Goal: Information Seeking & Learning: Learn about a topic

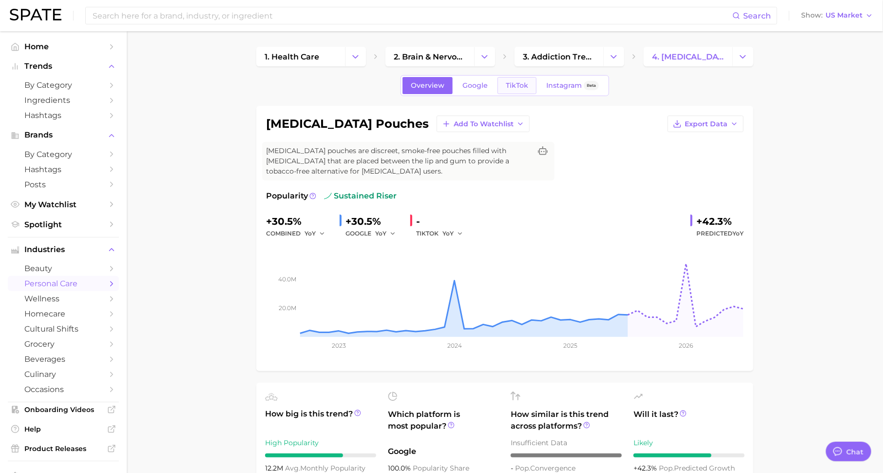
click at [520, 87] on span "TikTok" at bounding box center [517, 85] width 22 height 8
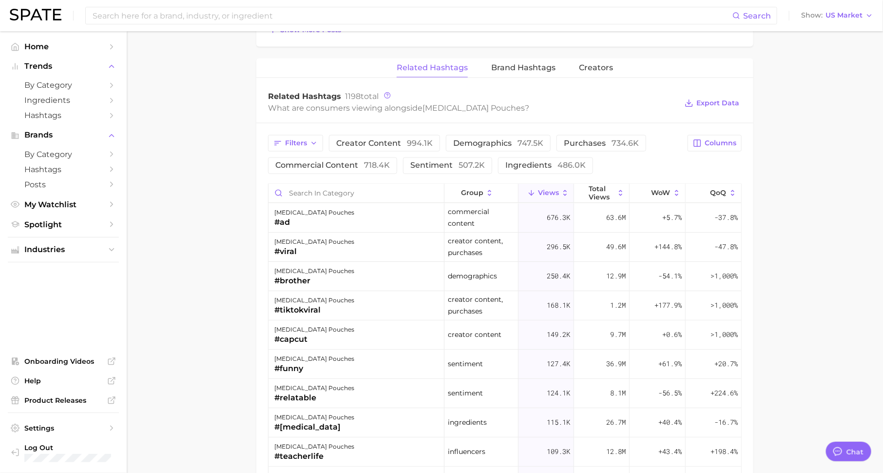
scroll to position [730, 0]
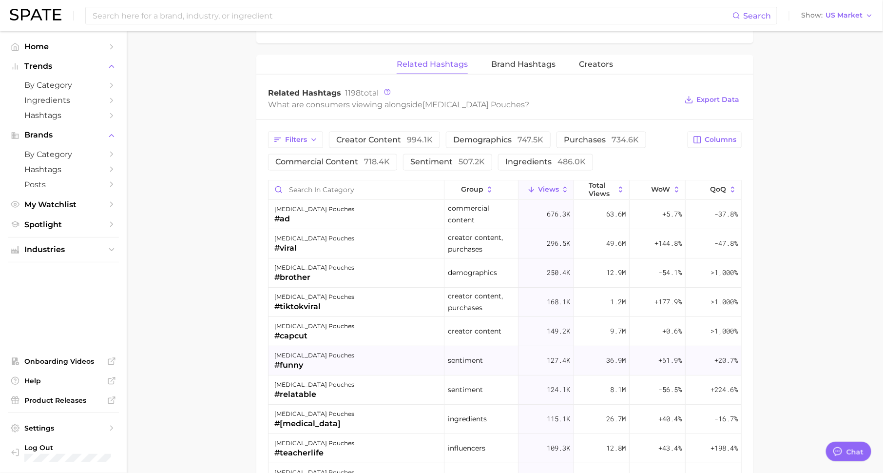
click at [646, 350] on div "+61.9%" at bounding box center [658, 361] width 56 height 29
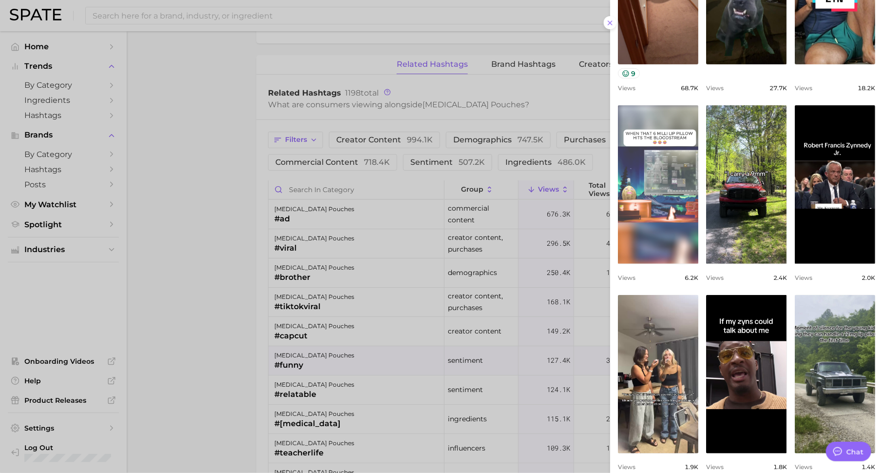
scroll to position [233, 0]
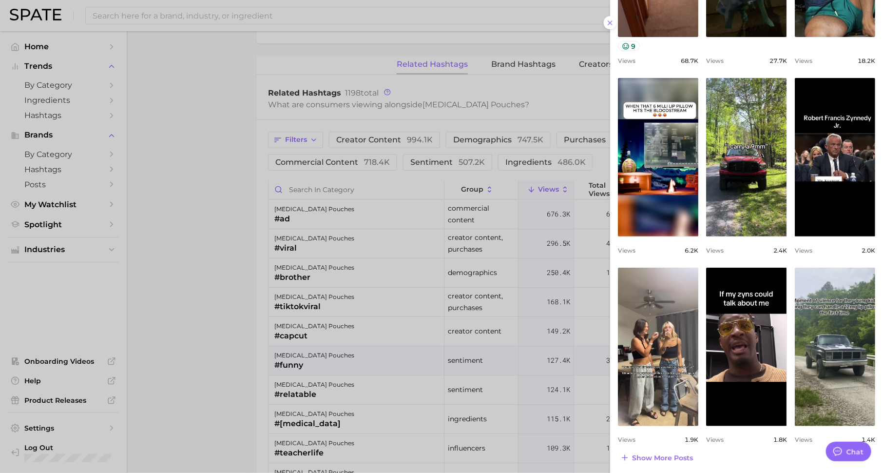
click at [551, 348] on div at bounding box center [441, 236] width 883 height 473
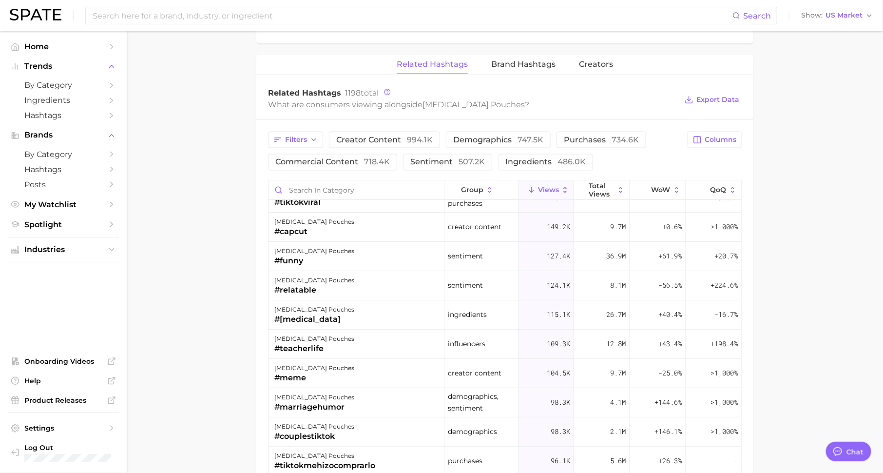
scroll to position [0, 0]
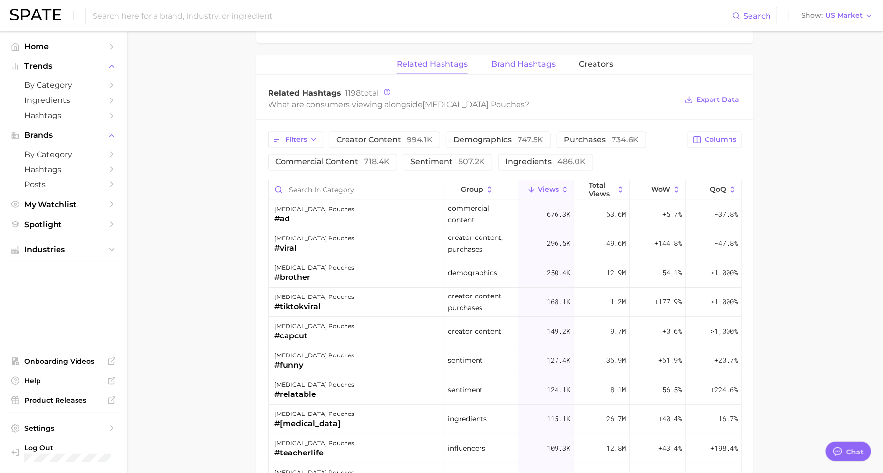
click at [529, 63] on span "Brand Hashtags" at bounding box center [523, 64] width 64 height 9
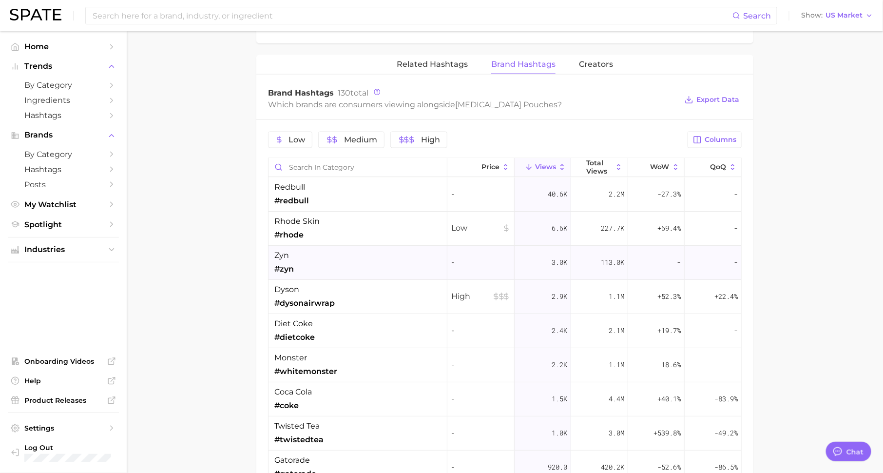
click at [472, 261] on span "-" at bounding box center [480, 263] width 59 height 12
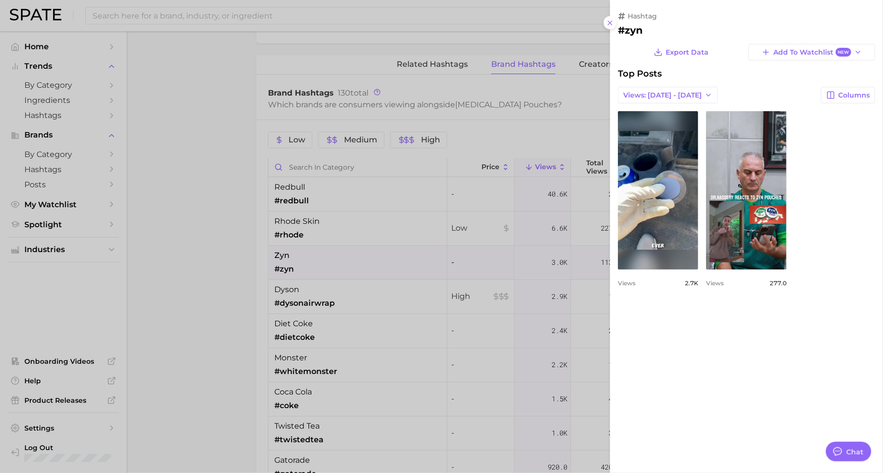
click at [473, 307] on div at bounding box center [441, 236] width 883 height 473
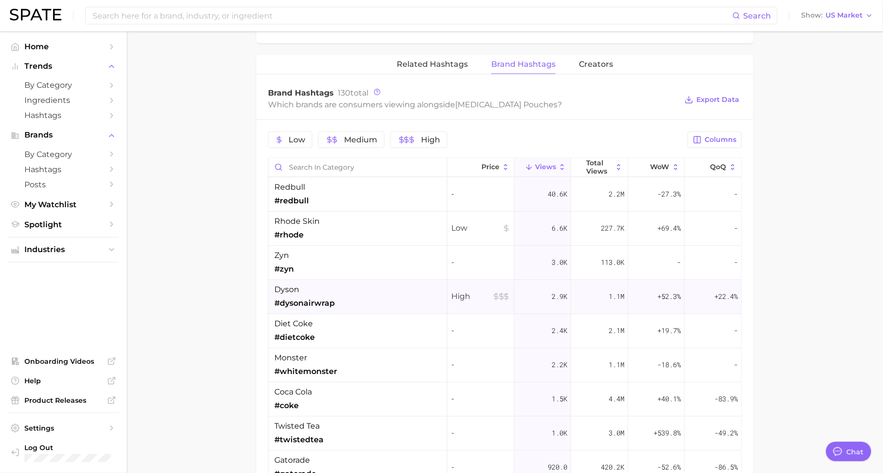
click at [419, 297] on div "dyson #dysonairwrap" at bounding box center [358, 297] width 179 height 34
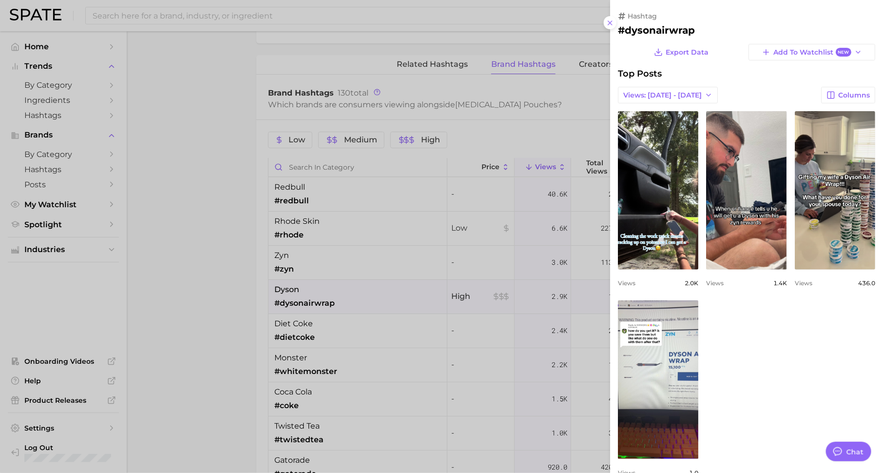
click at [419, 337] on div at bounding box center [441, 236] width 883 height 473
